Goal: Navigation & Orientation: Understand site structure

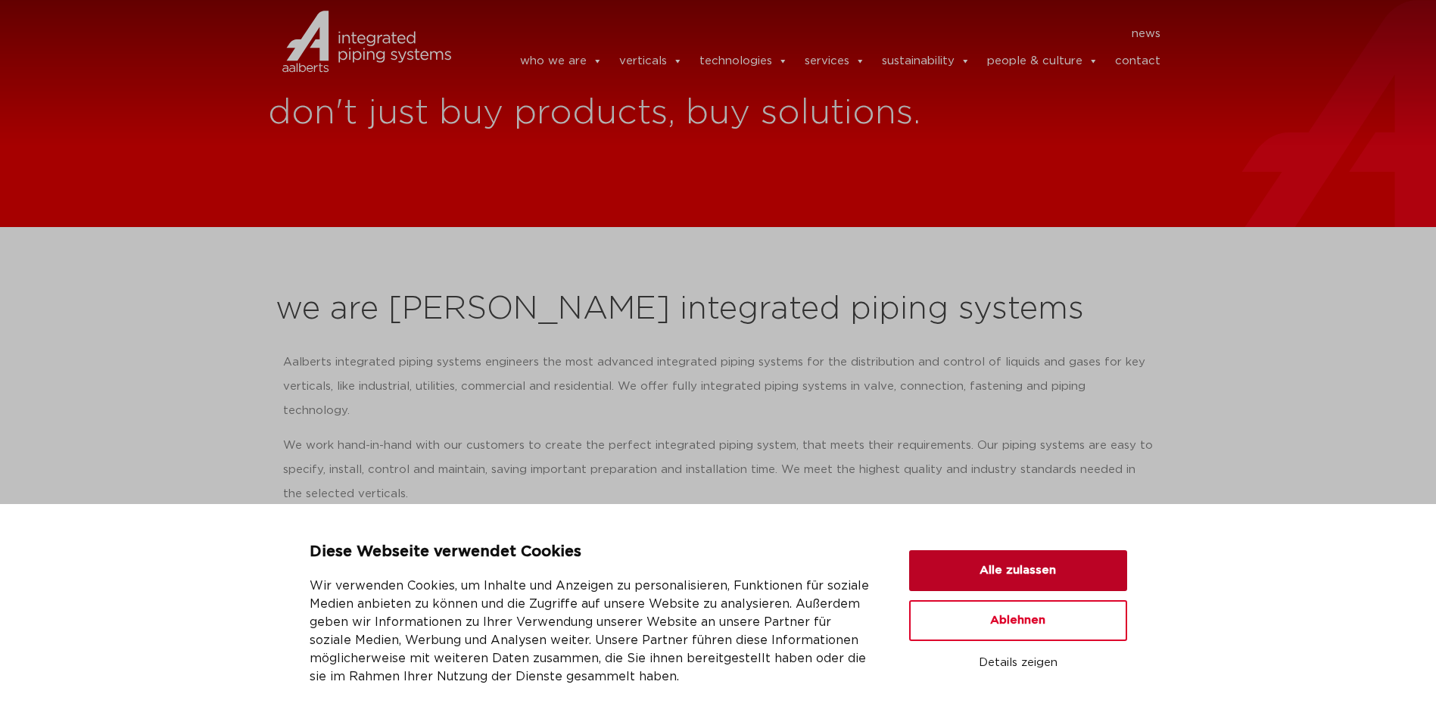
click at [1041, 572] on button "Alle zulassen" at bounding box center [1018, 570] width 218 height 41
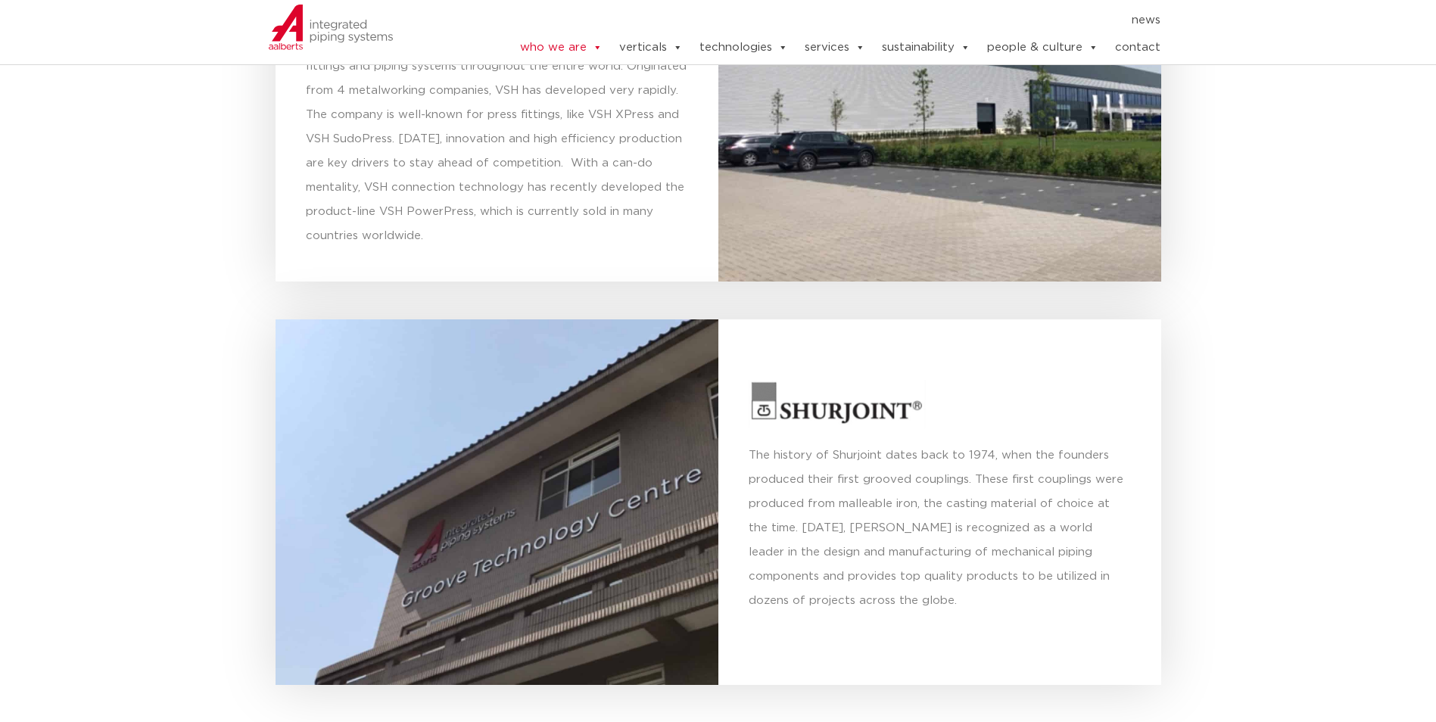
scroll to position [3784, 0]
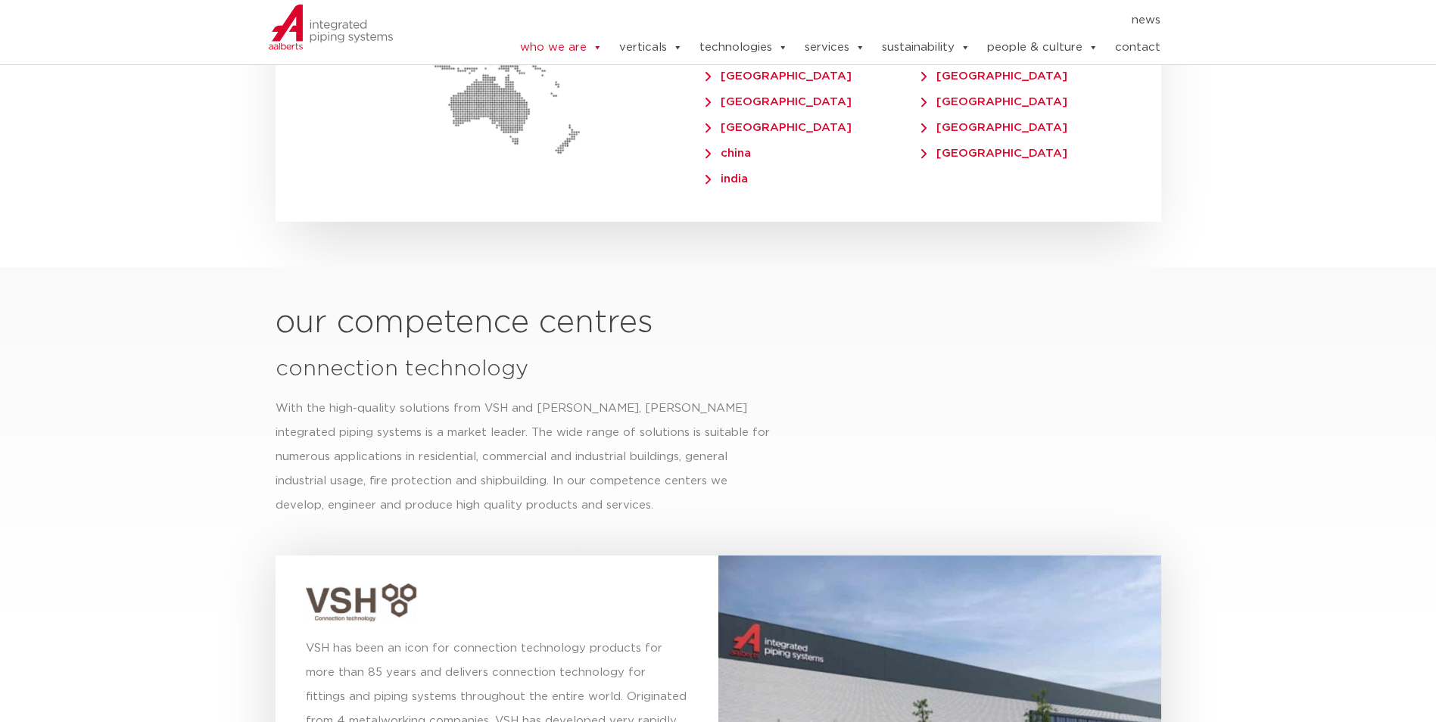
click at [896, 643] on div at bounding box center [939, 734] width 443 height 357
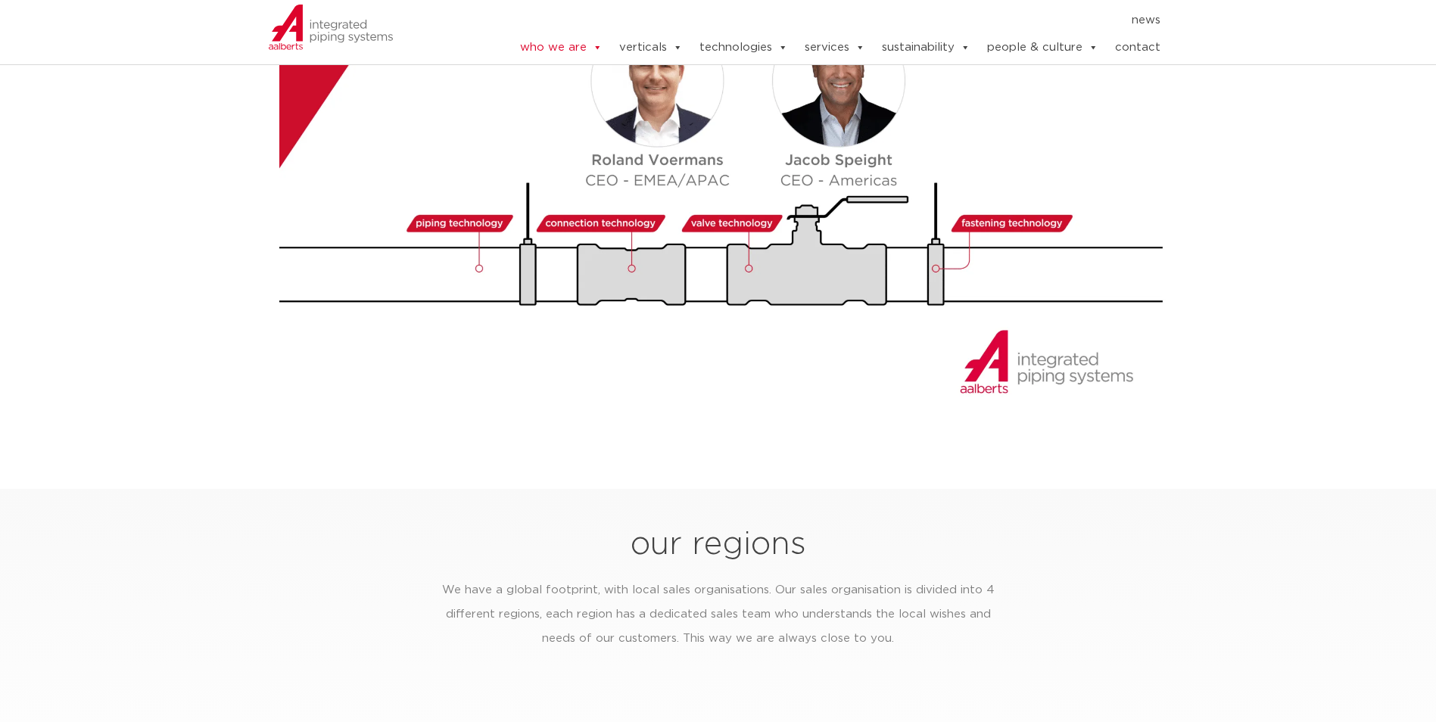
scroll to position [1181, 0]
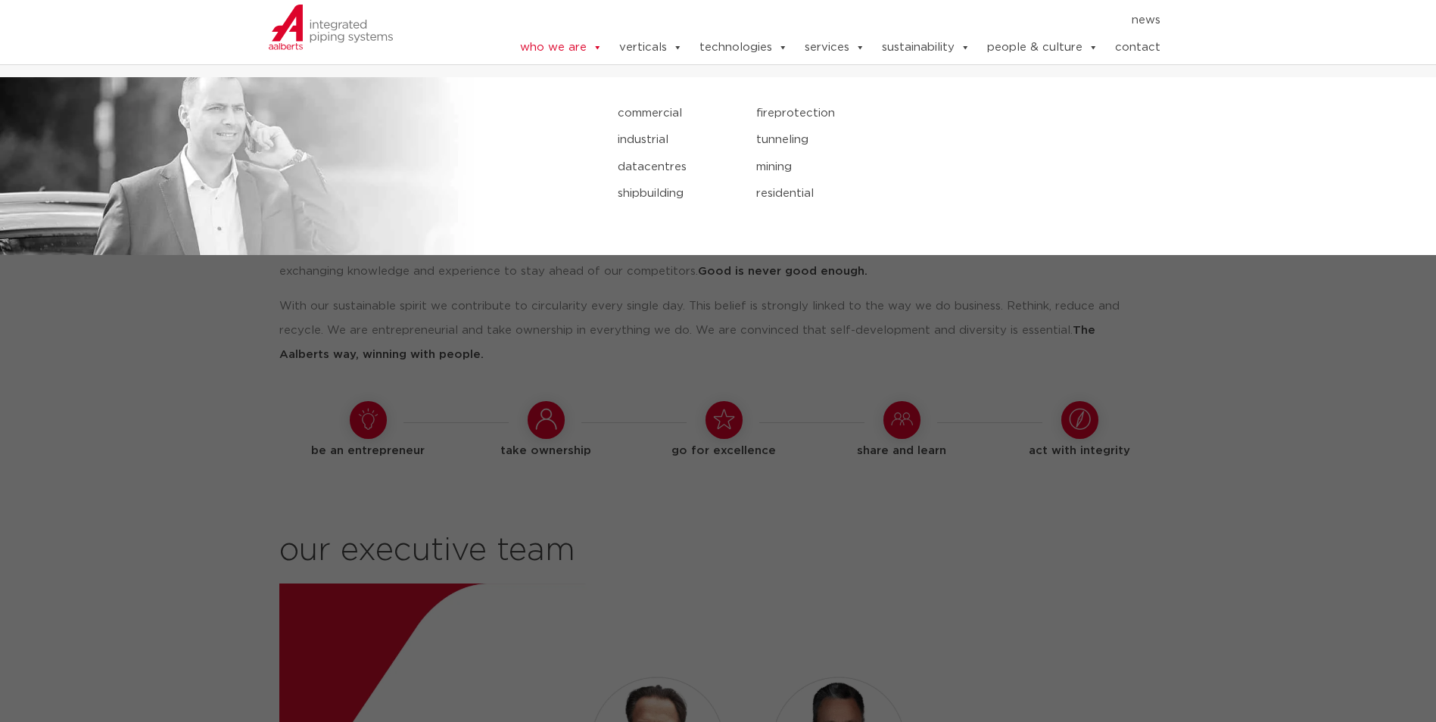
click at [652, 47] on link "verticals" at bounding box center [651, 48] width 64 height 30
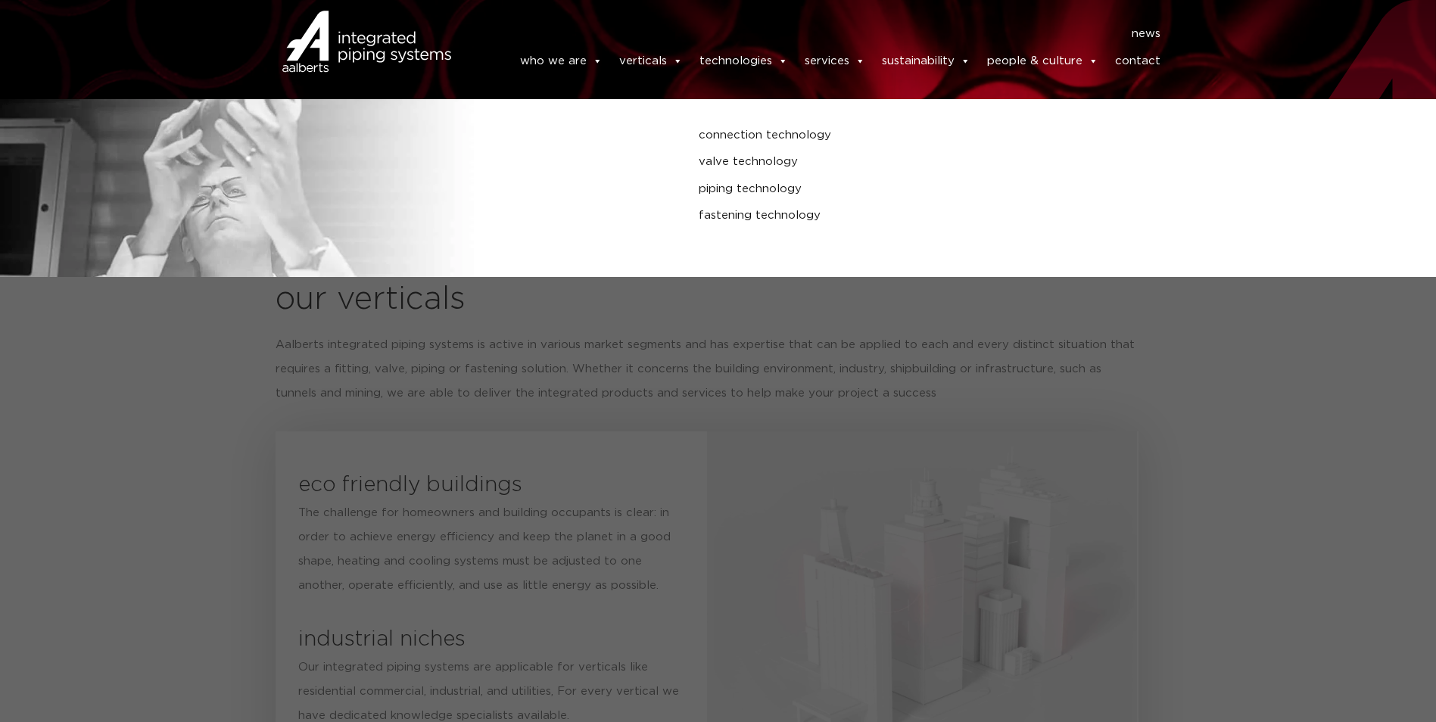
click at [735, 59] on link "technologies" at bounding box center [743, 61] width 89 height 30
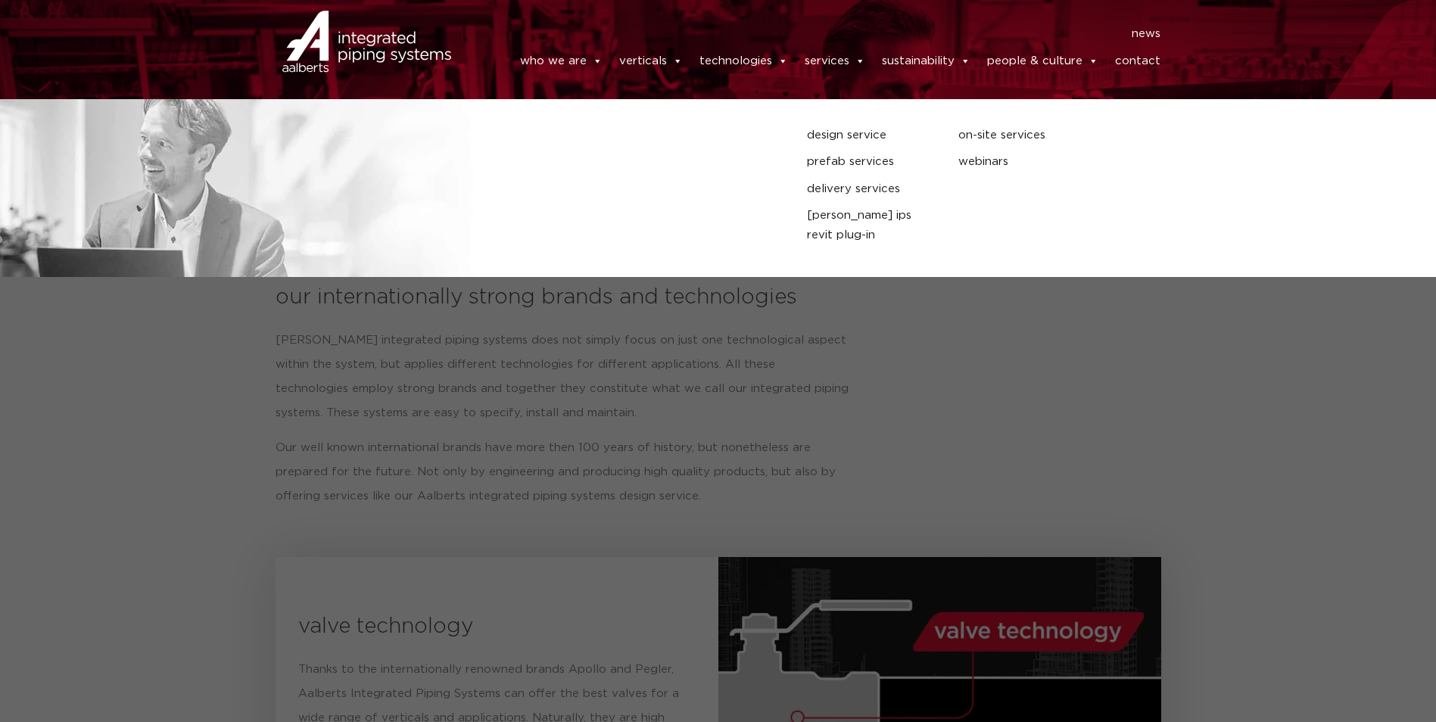
click at [830, 59] on link "services" at bounding box center [834, 61] width 61 height 30
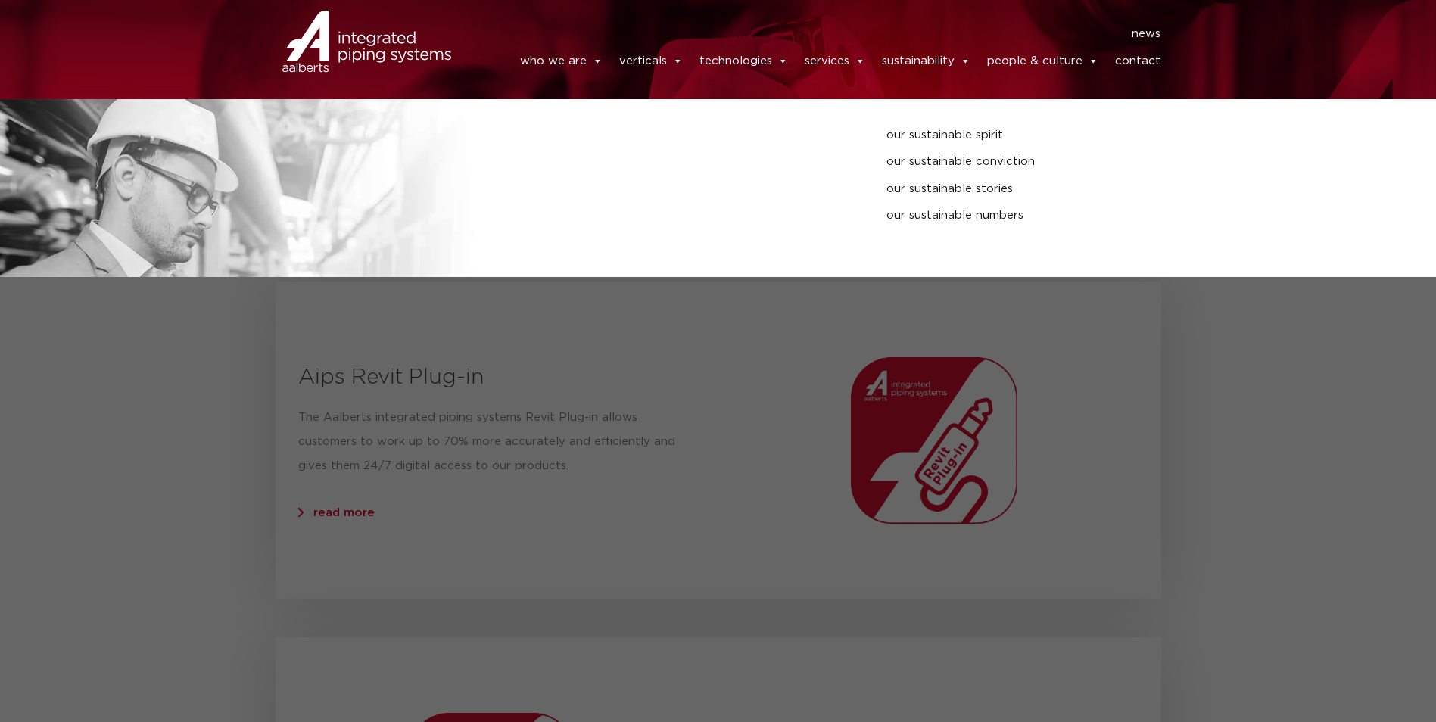
click at [939, 64] on link "sustainability" at bounding box center [926, 61] width 89 height 30
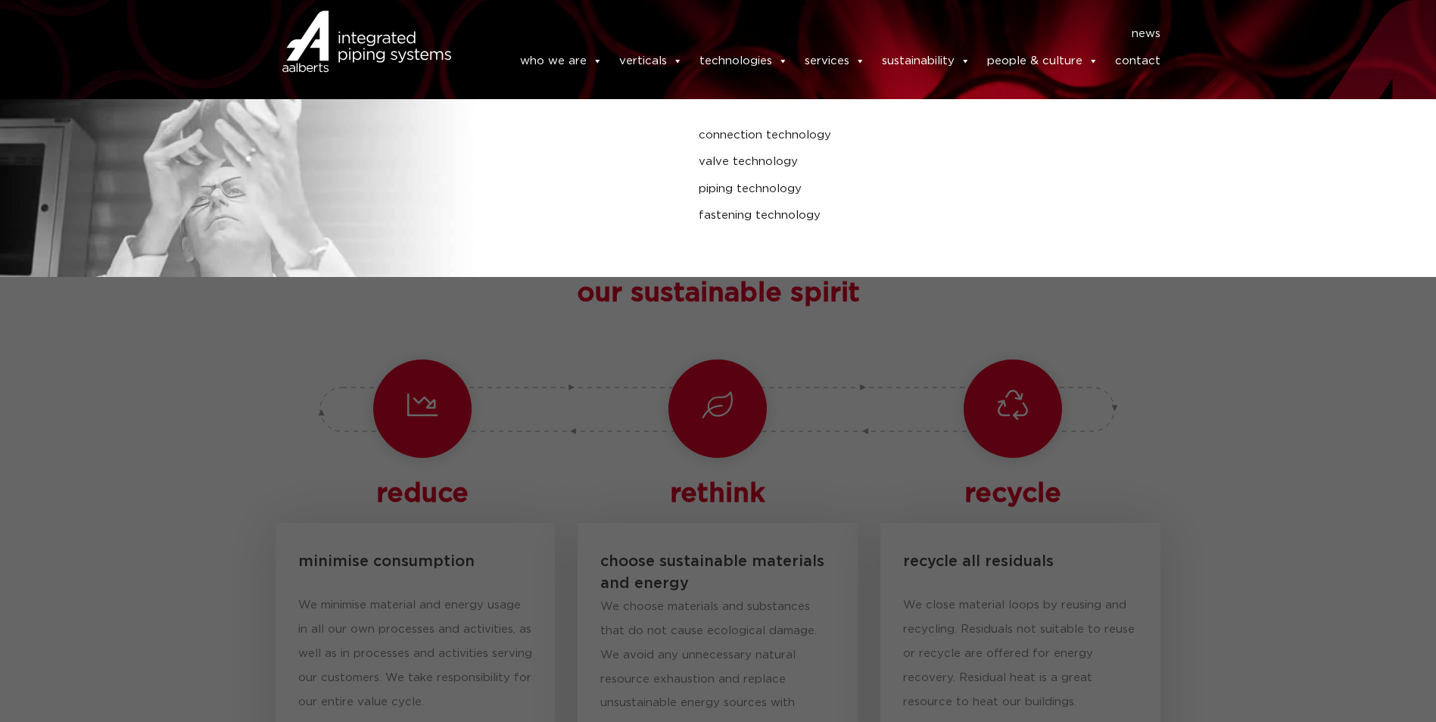
click at [742, 54] on link "technologies" at bounding box center [743, 61] width 89 height 30
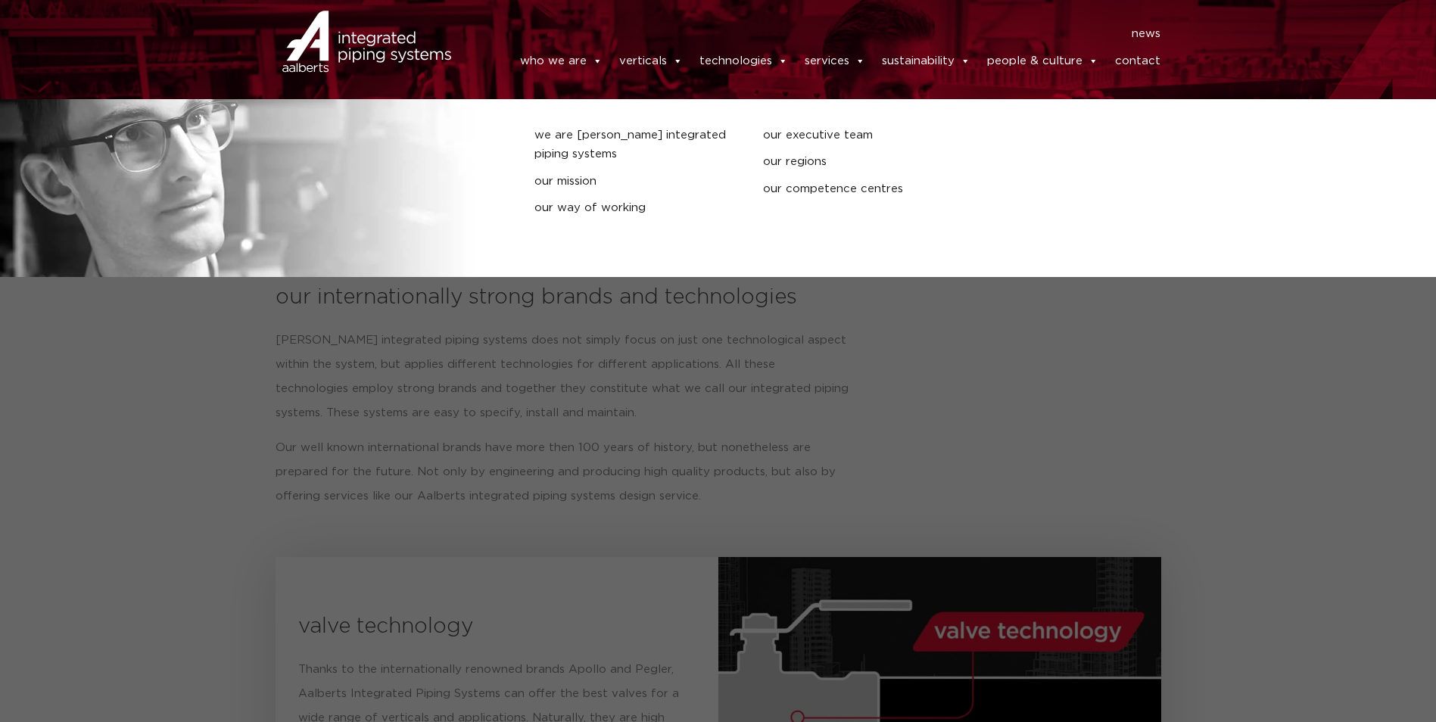
click at [541, 65] on link "who we are" at bounding box center [561, 61] width 82 height 30
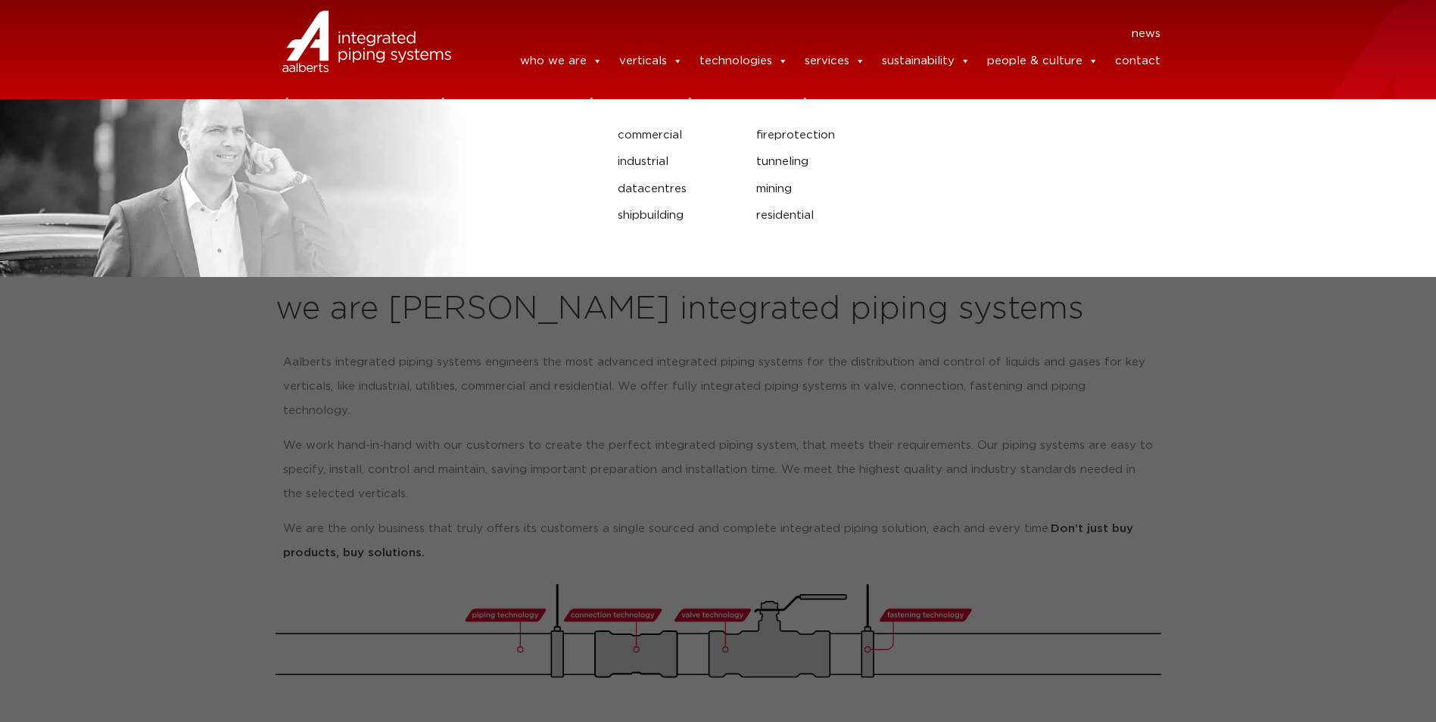
click at [654, 63] on link "verticals" at bounding box center [651, 61] width 64 height 30
